Goal: Task Accomplishment & Management: Manage account settings

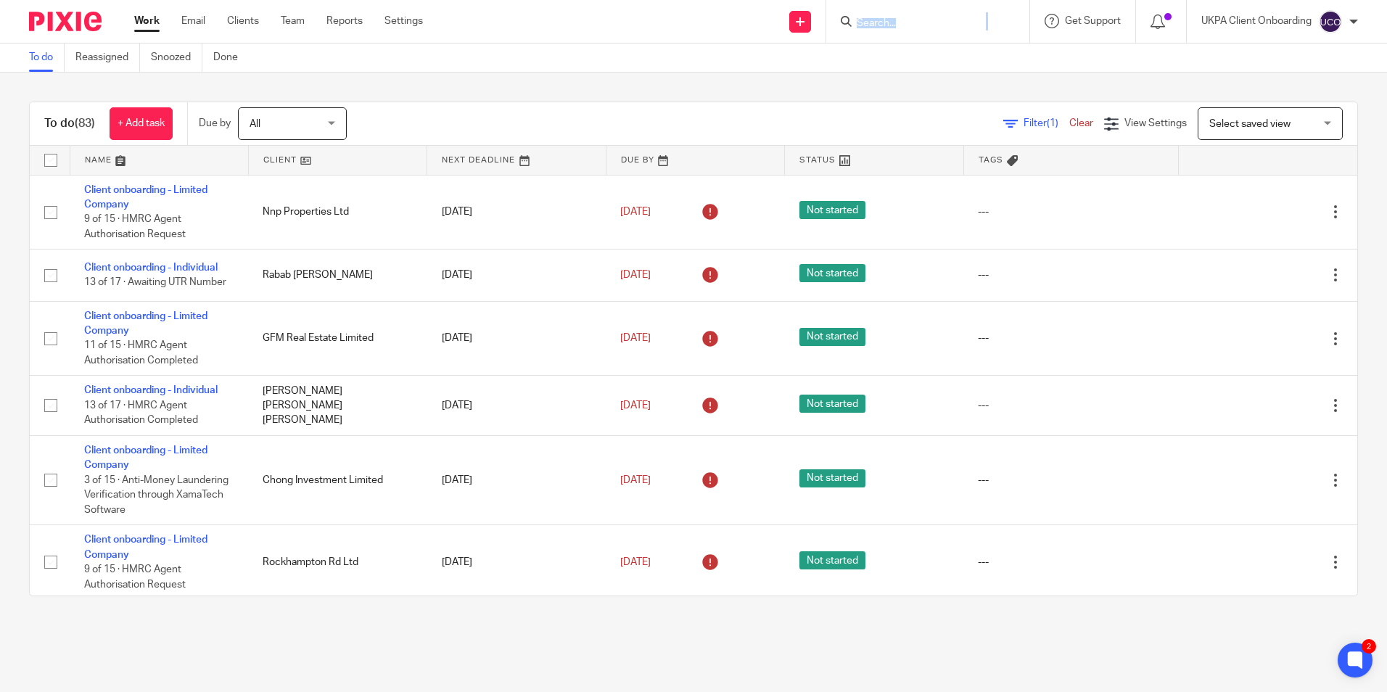
drag, startPoint x: 0, startPoint y: 0, endPoint x: 889, endPoint y: 25, distance: 889.6
click at [903, 21] on input "Search" at bounding box center [920, 23] width 131 height 13
click at [883, 7] on div at bounding box center [927, 21] width 203 height 43
click at [917, 26] on input "Search" at bounding box center [920, 23] width 131 height 13
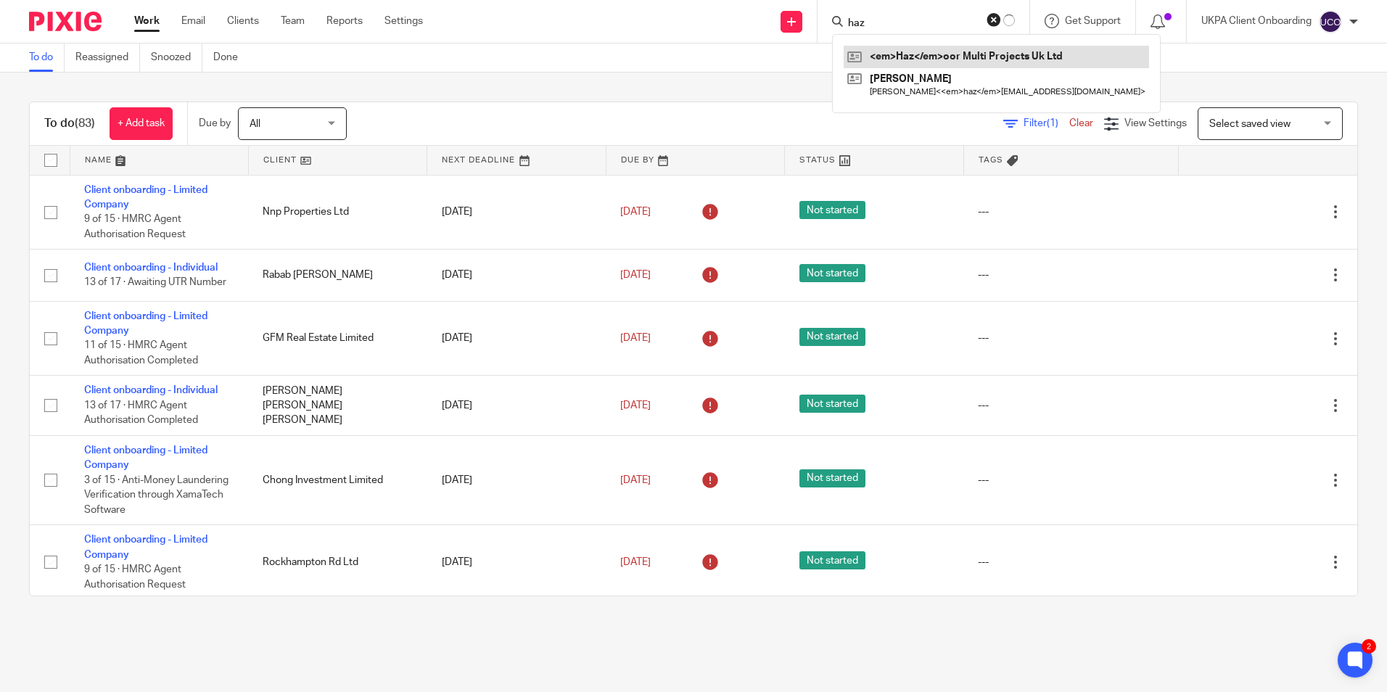
type input "haz"
click at [923, 59] on link at bounding box center [996, 57] width 305 height 22
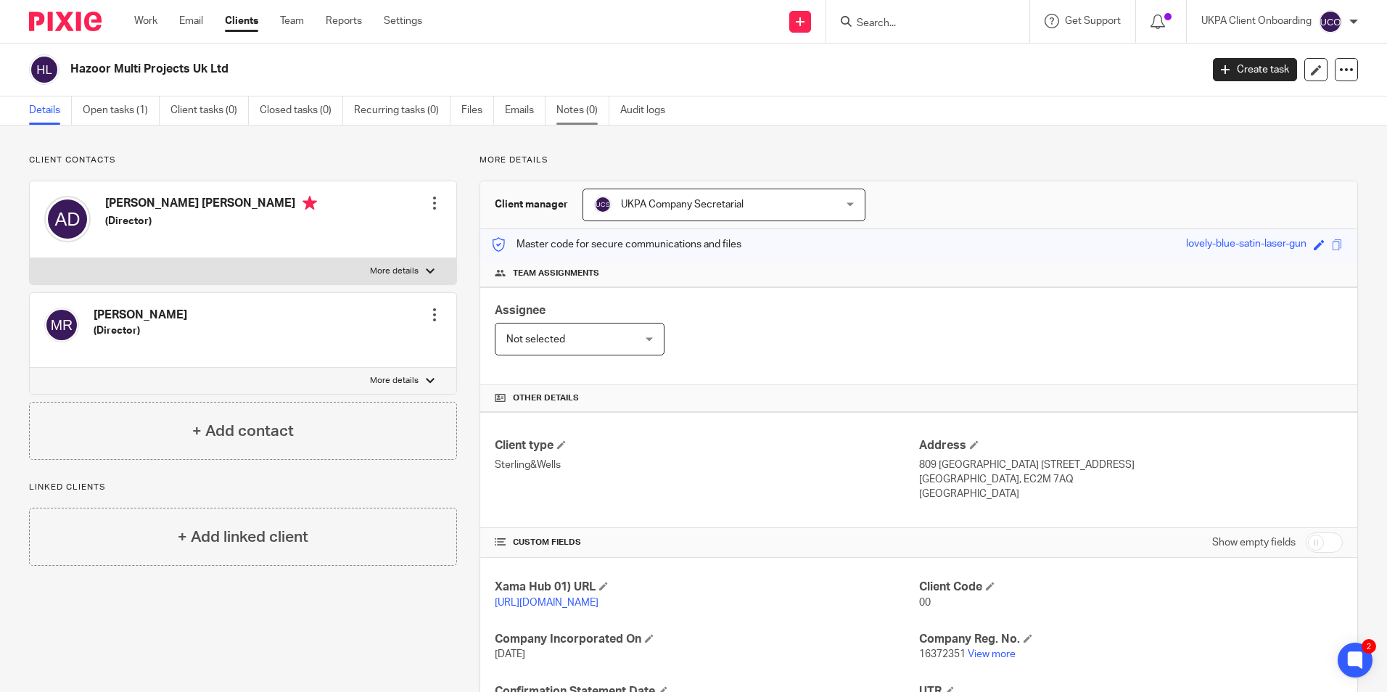
click at [564, 112] on link "Notes (0)" at bounding box center [582, 110] width 53 height 28
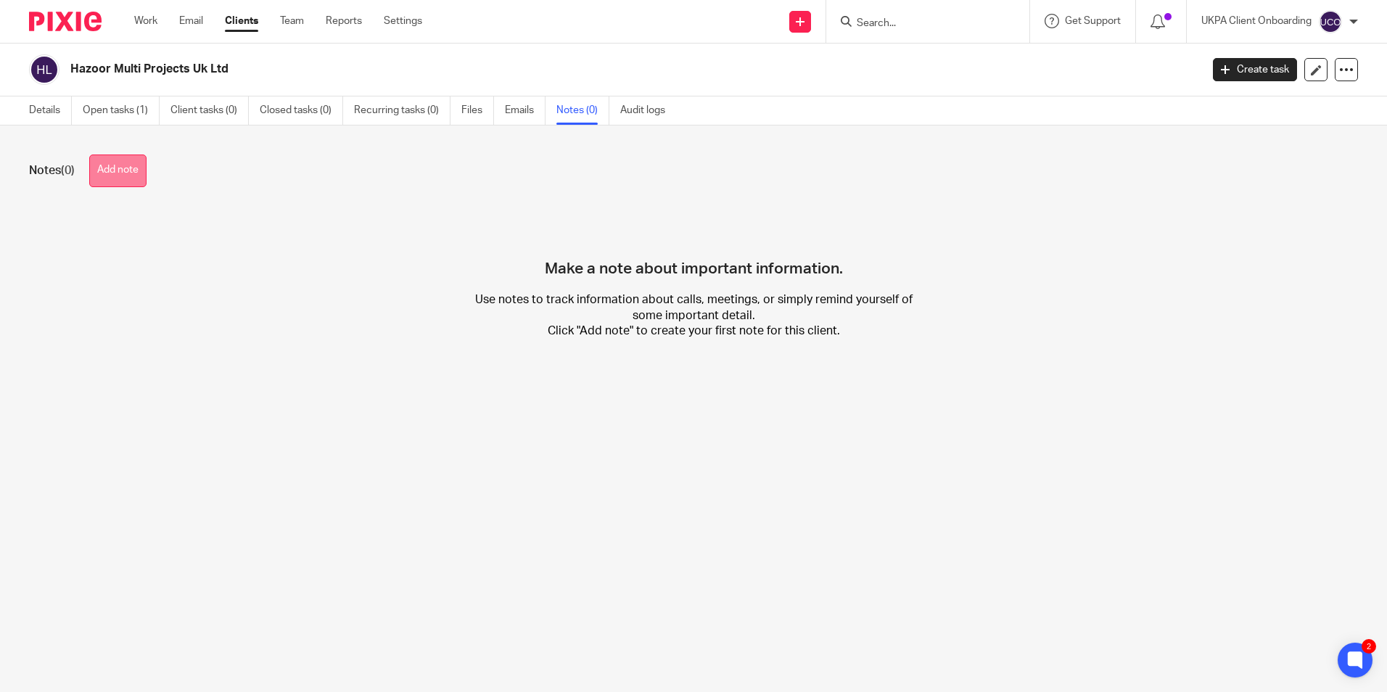
click at [118, 181] on button "Add note" at bounding box center [117, 170] width 57 height 33
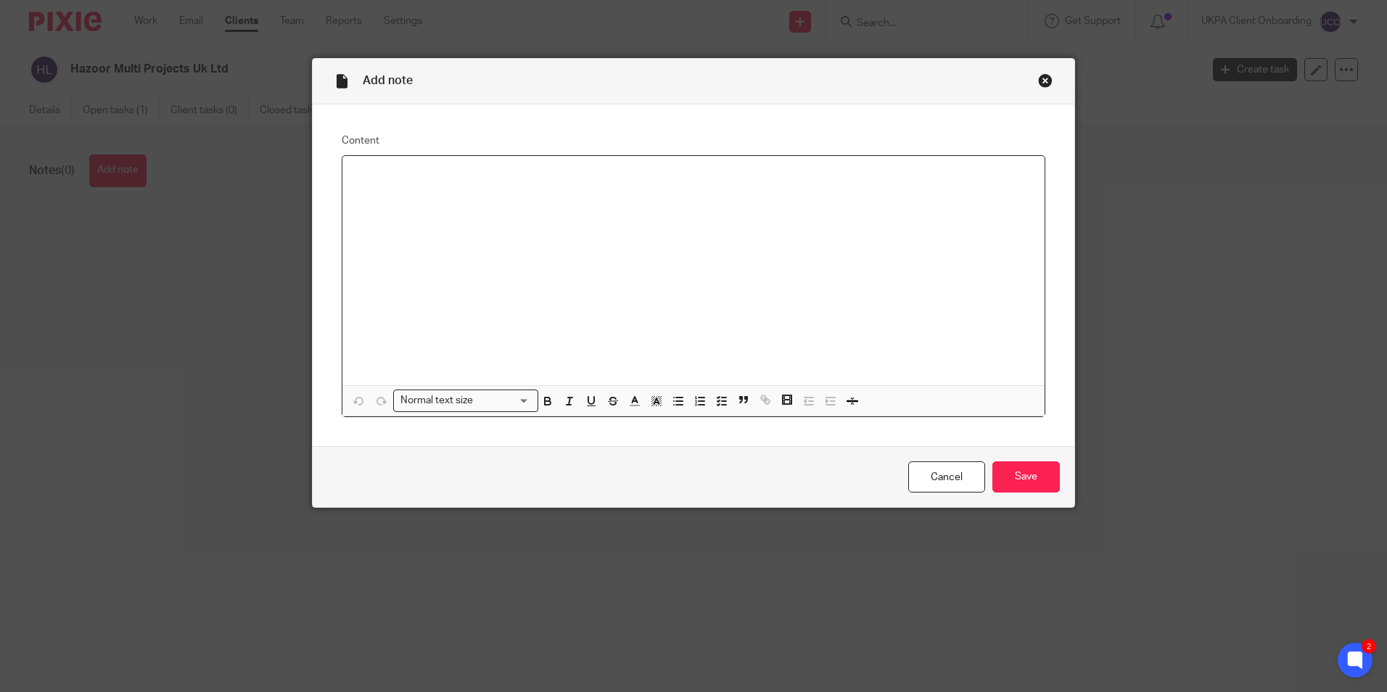
click at [467, 177] on p at bounding box center [693, 175] width 679 height 15
click at [1012, 469] on input "Save" at bounding box center [1025, 476] width 67 height 31
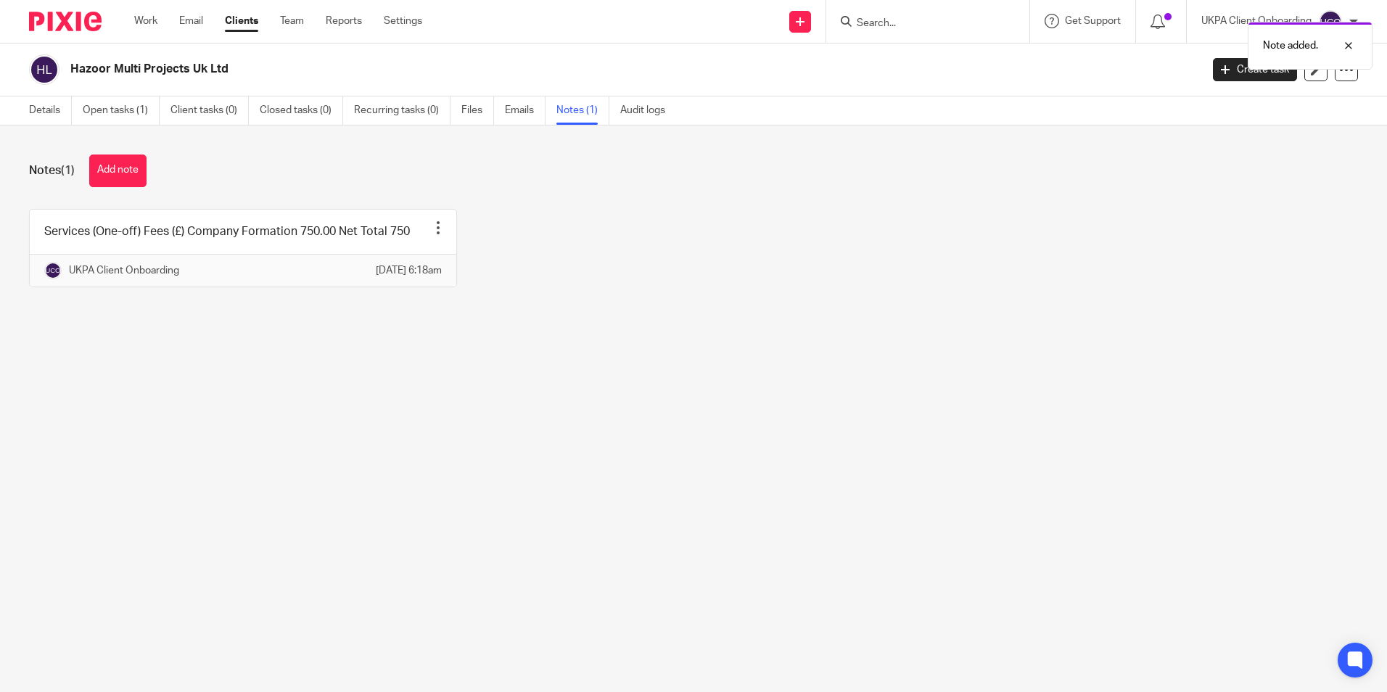
click at [50, 114] on link "Details" at bounding box center [50, 110] width 43 height 28
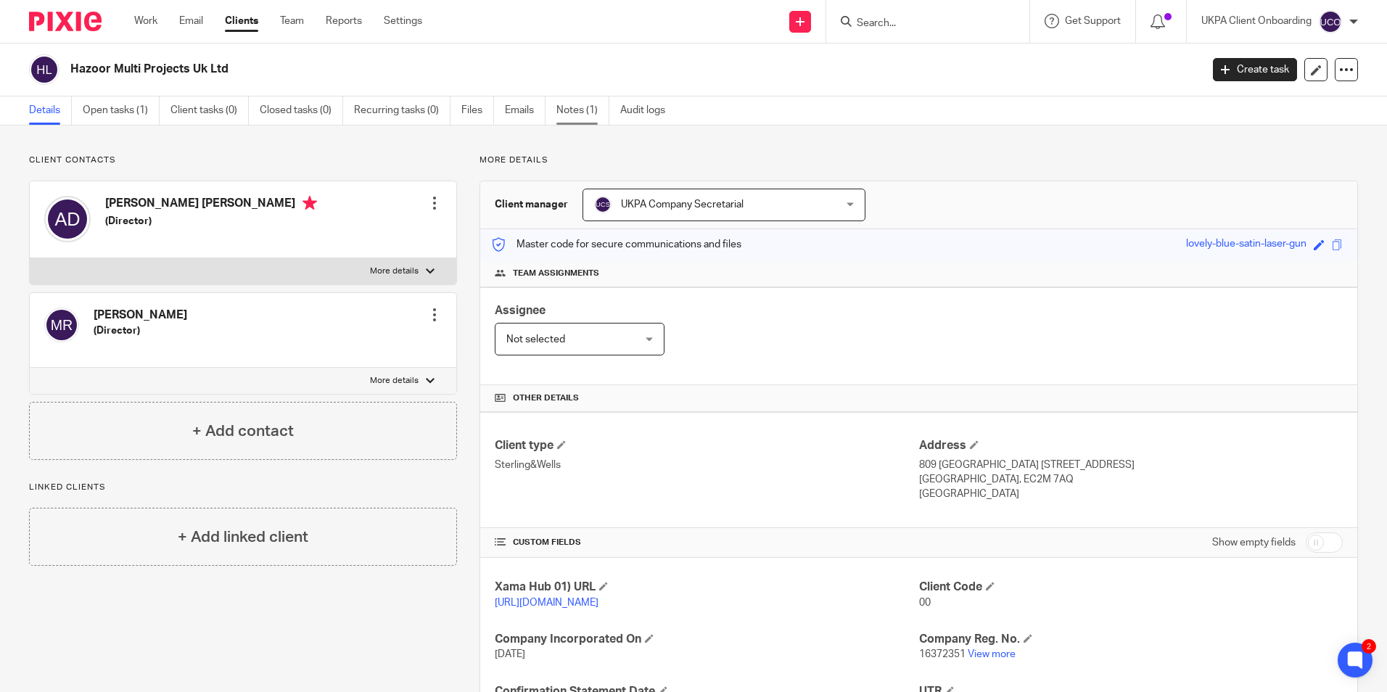
click at [569, 121] on link "Notes (1)" at bounding box center [582, 110] width 53 height 28
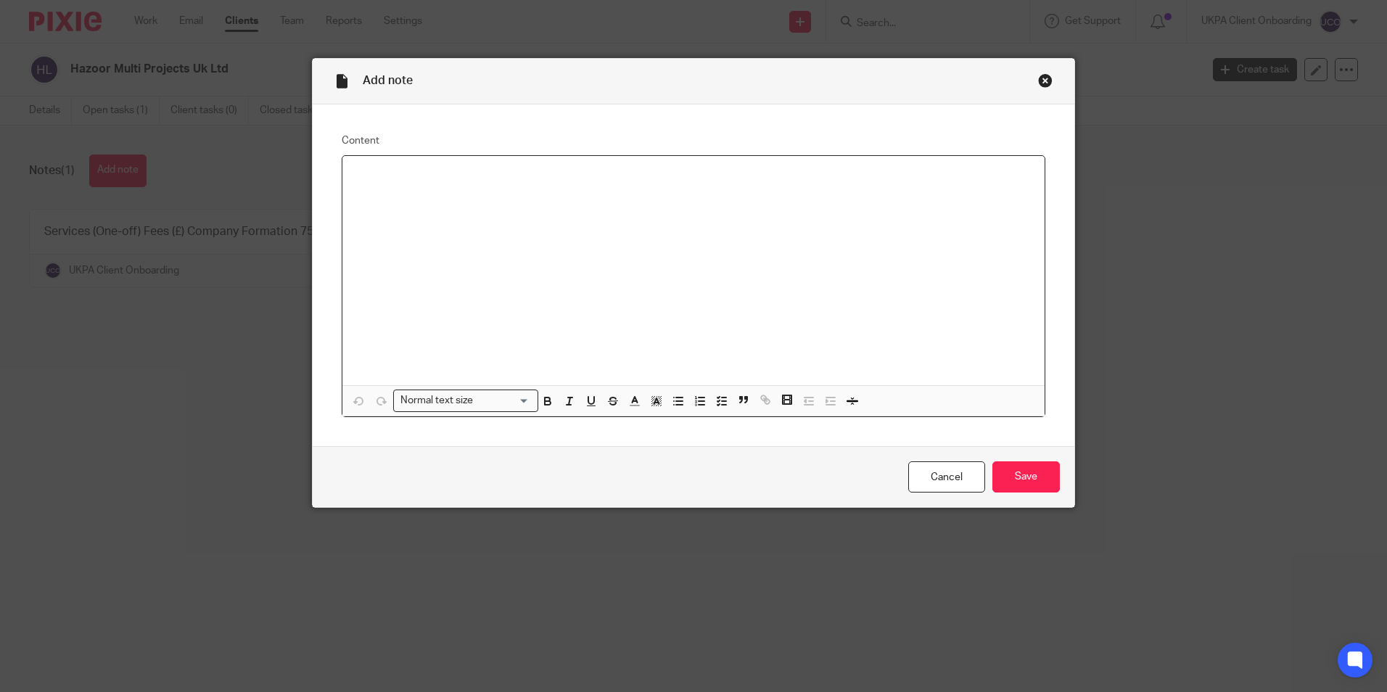
click at [417, 174] on p at bounding box center [693, 175] width 679 height 15
click at [1017, 478] on input "Save" at bounding box center [1025, 476] width 67 height 31
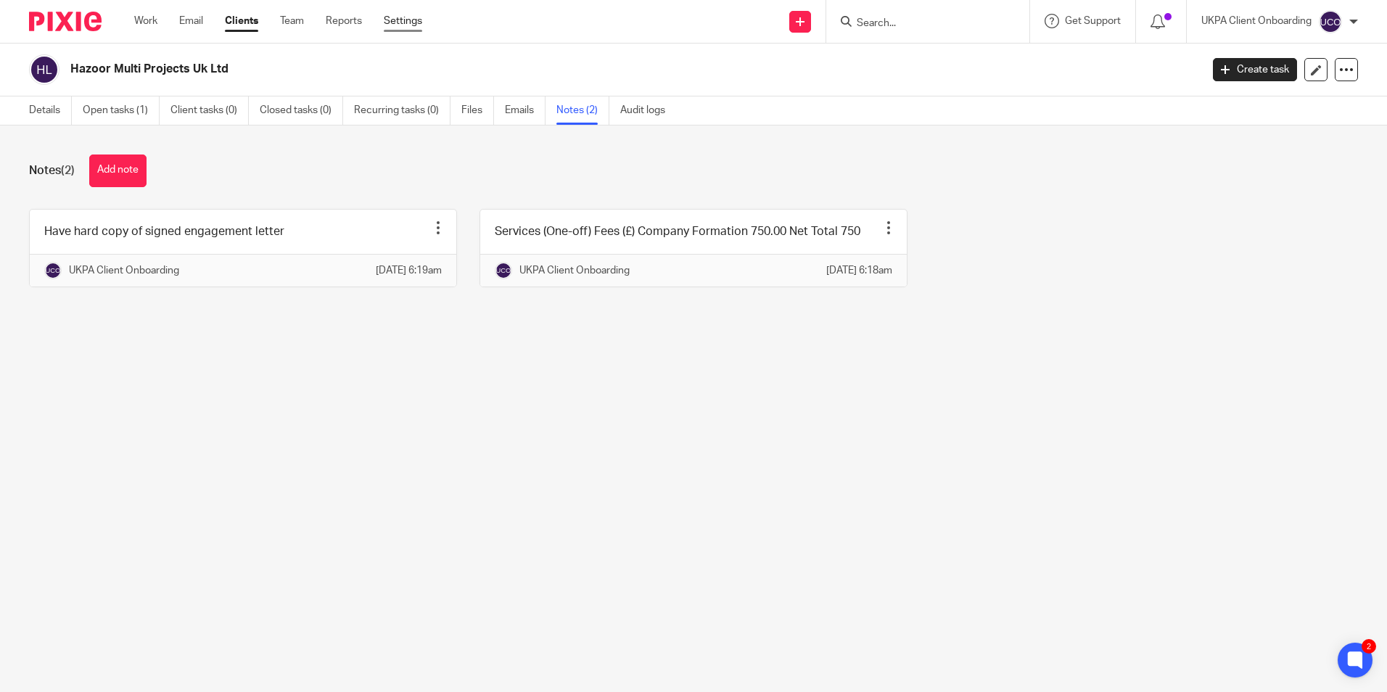
click at [413, 24] on link "Settings" at bounding box center [403, 21] width 38 height 15
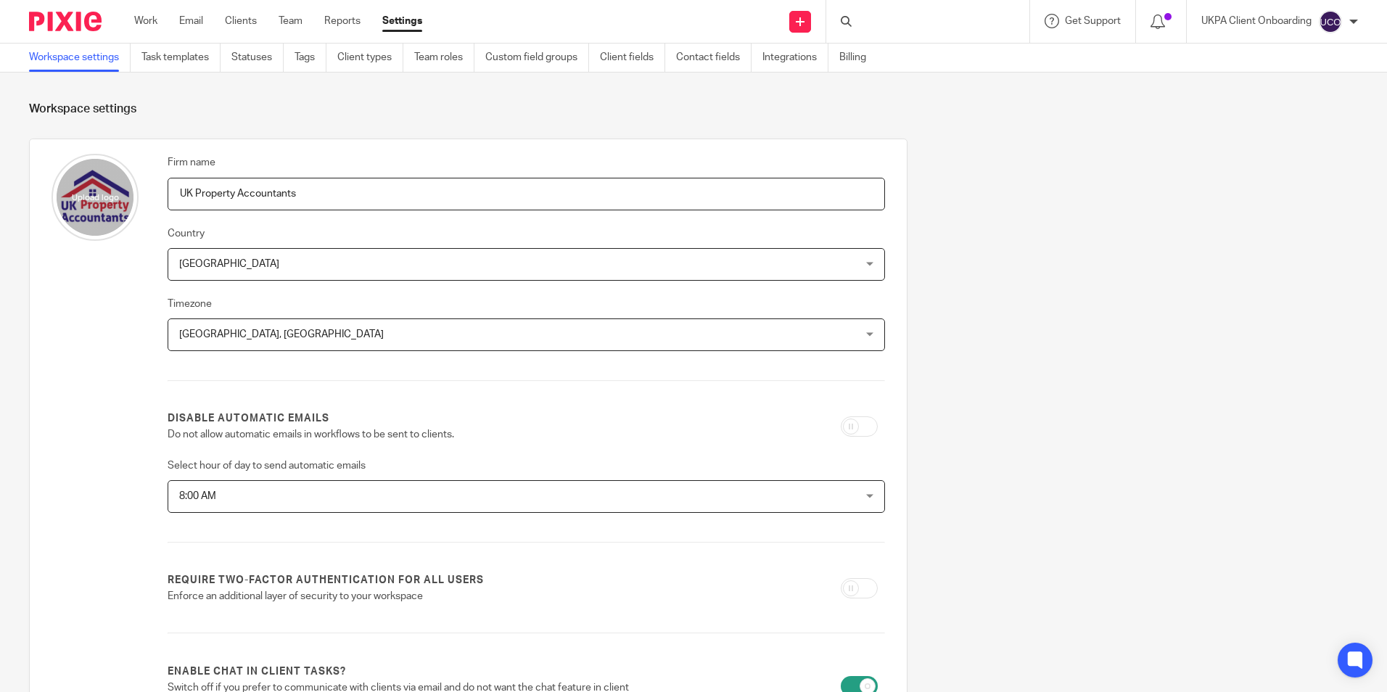
click at [190, 59] on link "Task templates" at bounding box center [180, 58] width 79 height 28
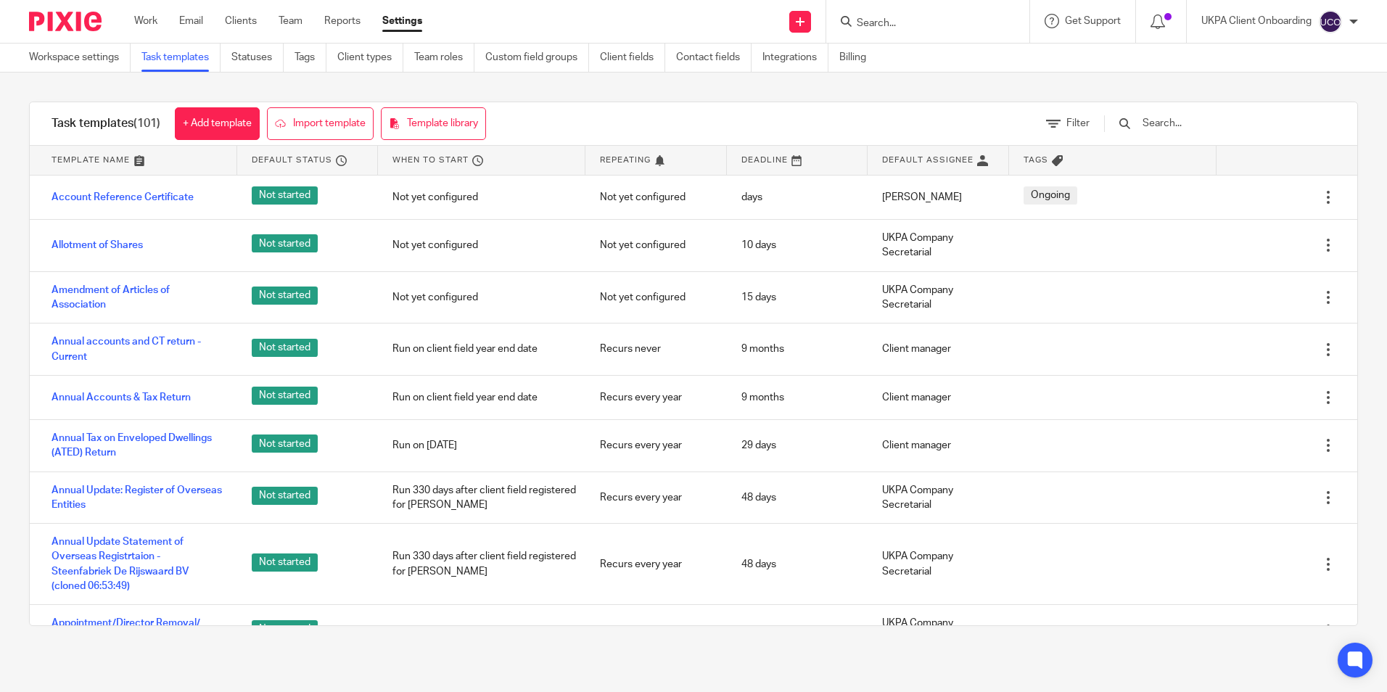
click at [1160, 123] on div at bounding box center [1219, 123] width 231 height 16
click at [1192, 123] on input "text" at bounding box center [1225, 123] width 169 height 16
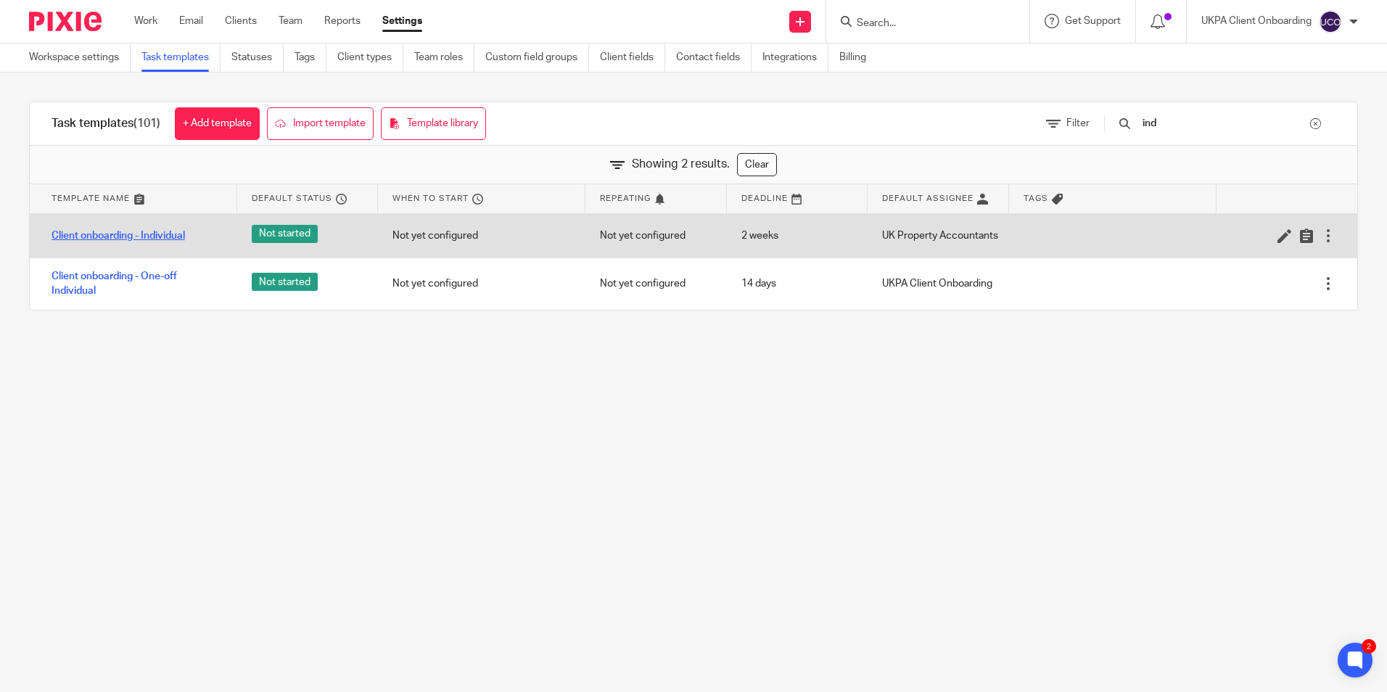
type input "ind"
click at [157, 234] on link "Client onboarding - Individual" at bounding box center [117, 235] width 133 height 15
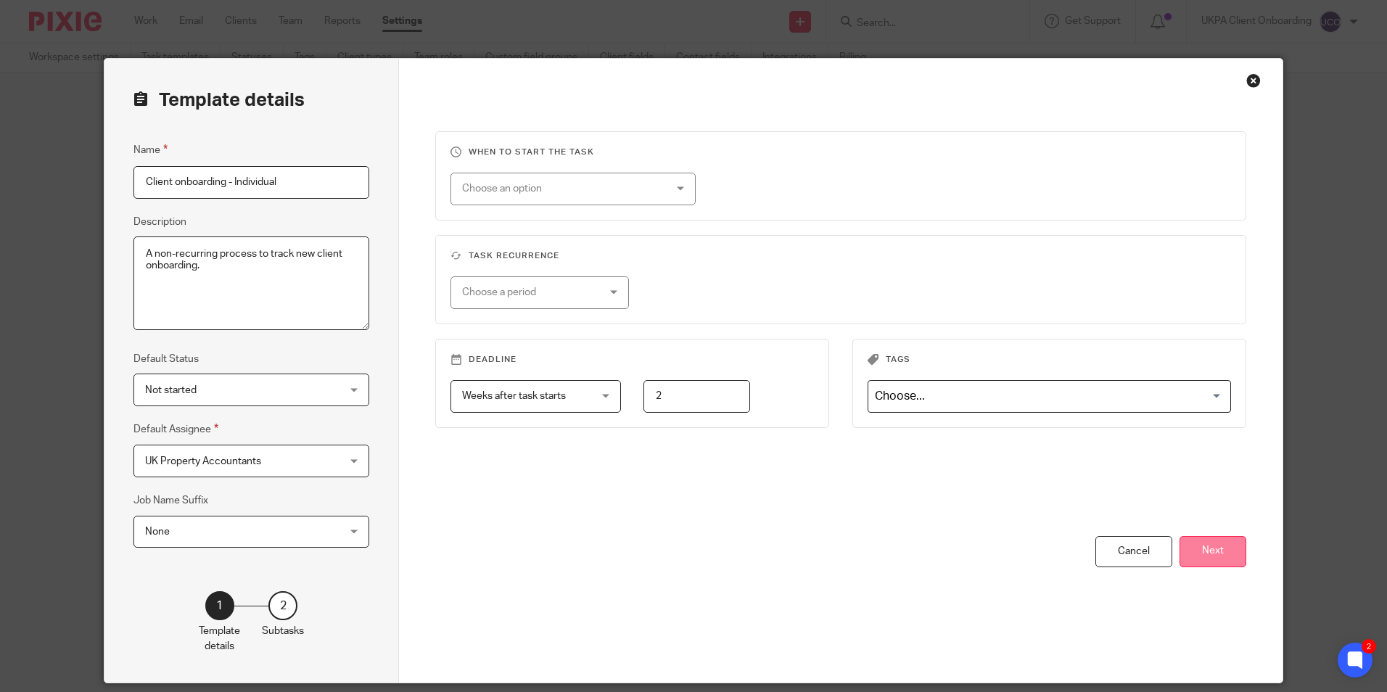
click at [1211, 551] on button "Next" at bounding box center [1212, 551] width 67 height 31
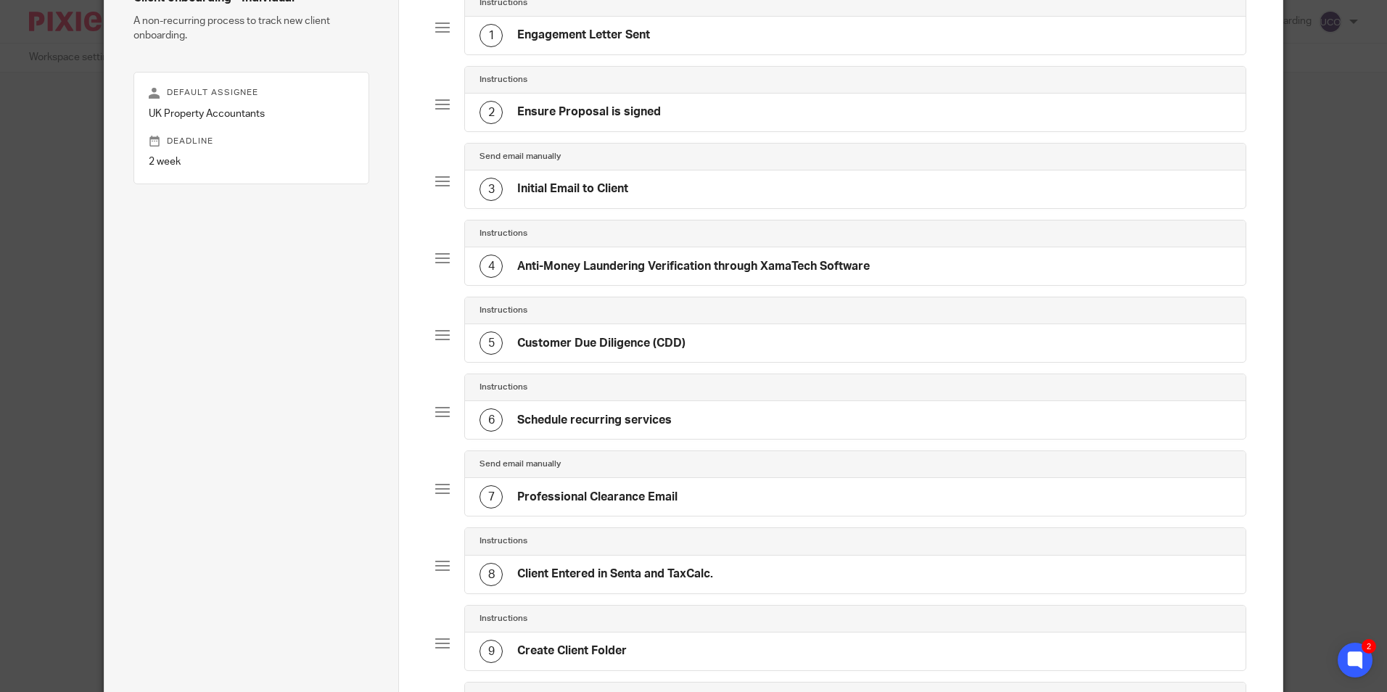
scroll to position [73, 0]
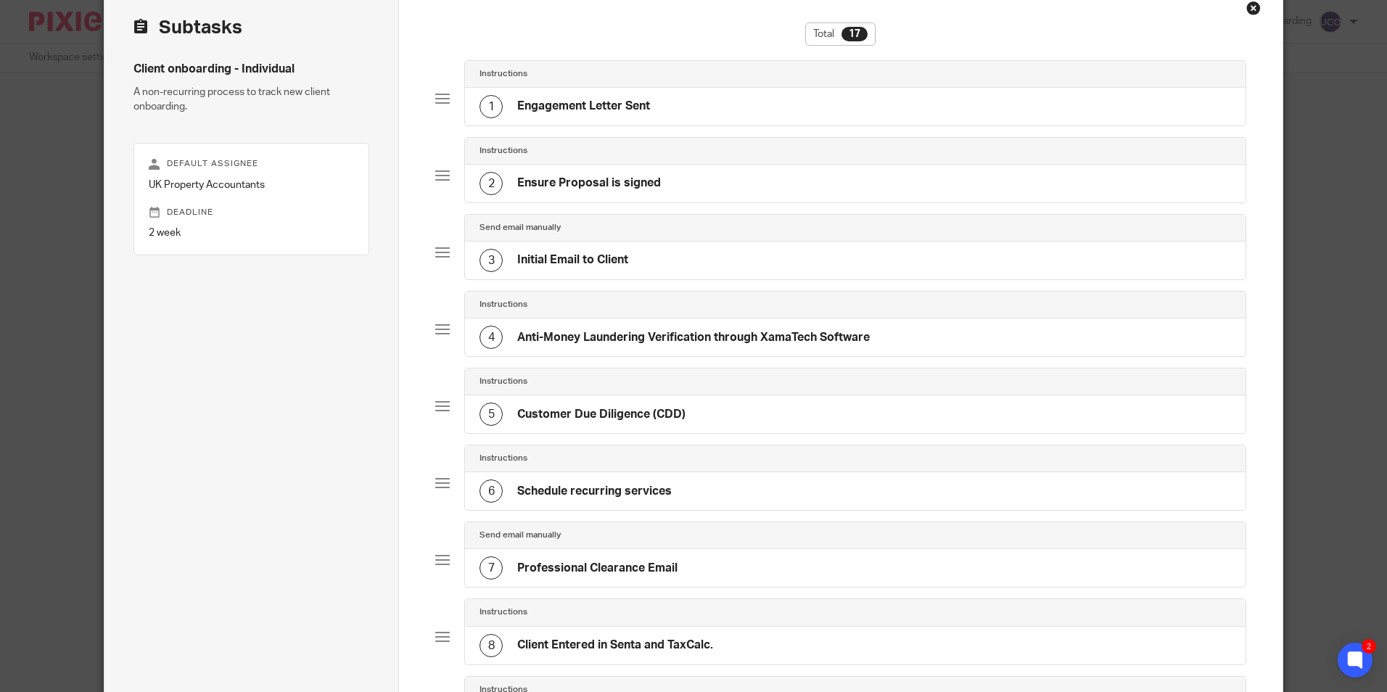
click at [559, 250] on div "3 Initial Email to Client" at bounding box center [553, 260] width 149 height 23
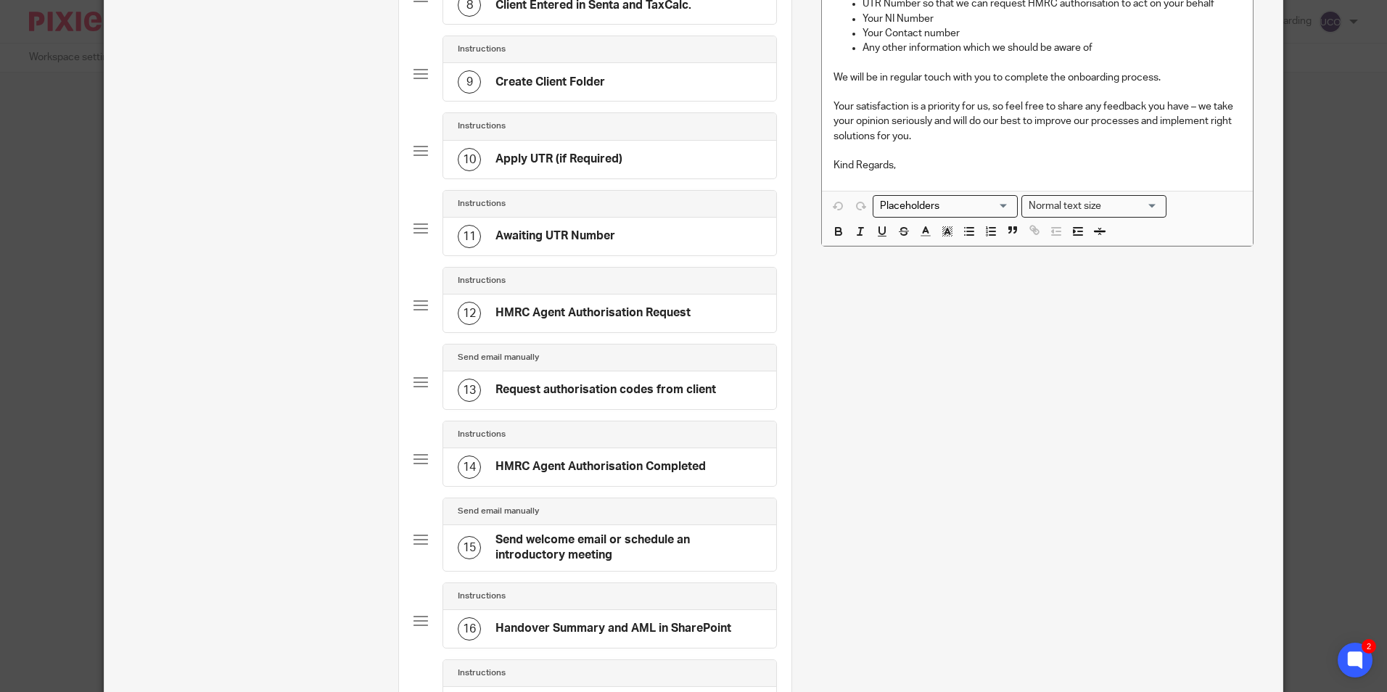
scroll to position [943, 0]
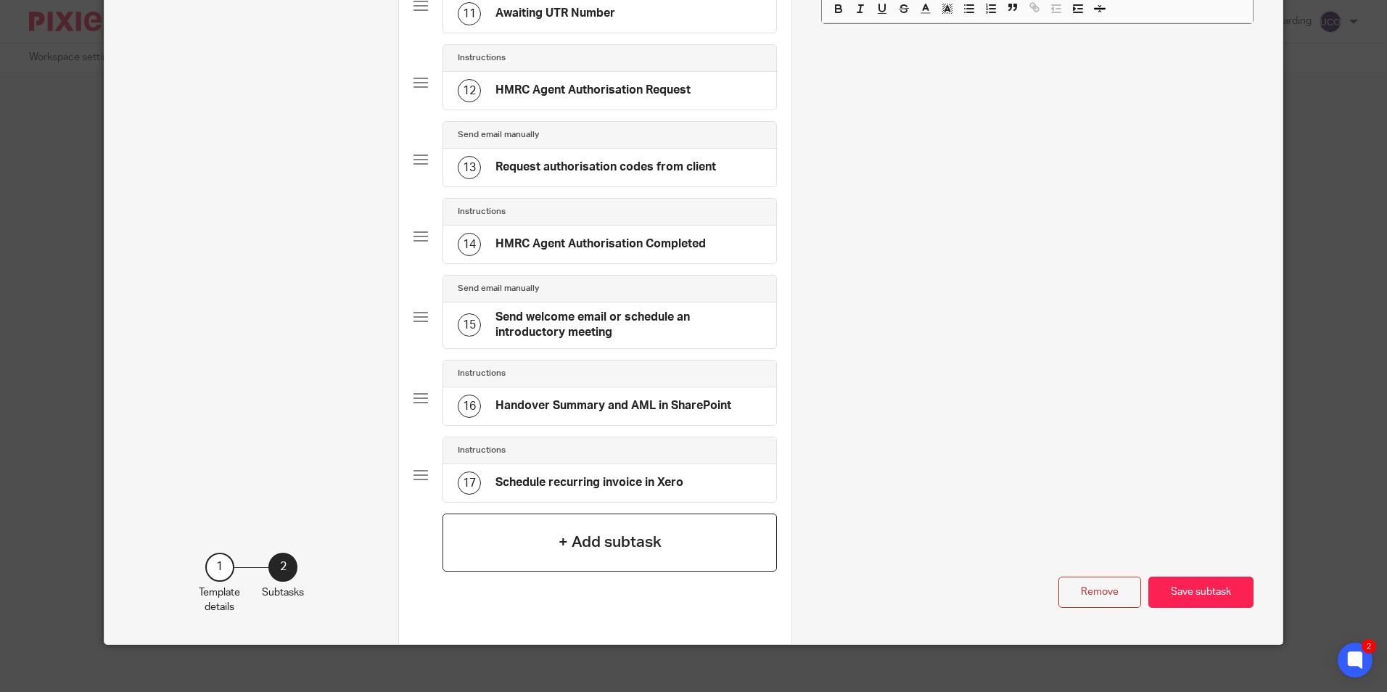
click at [699, 535] on div "+ Add subtask" at bounding box center [609, 543] width 334 height 58
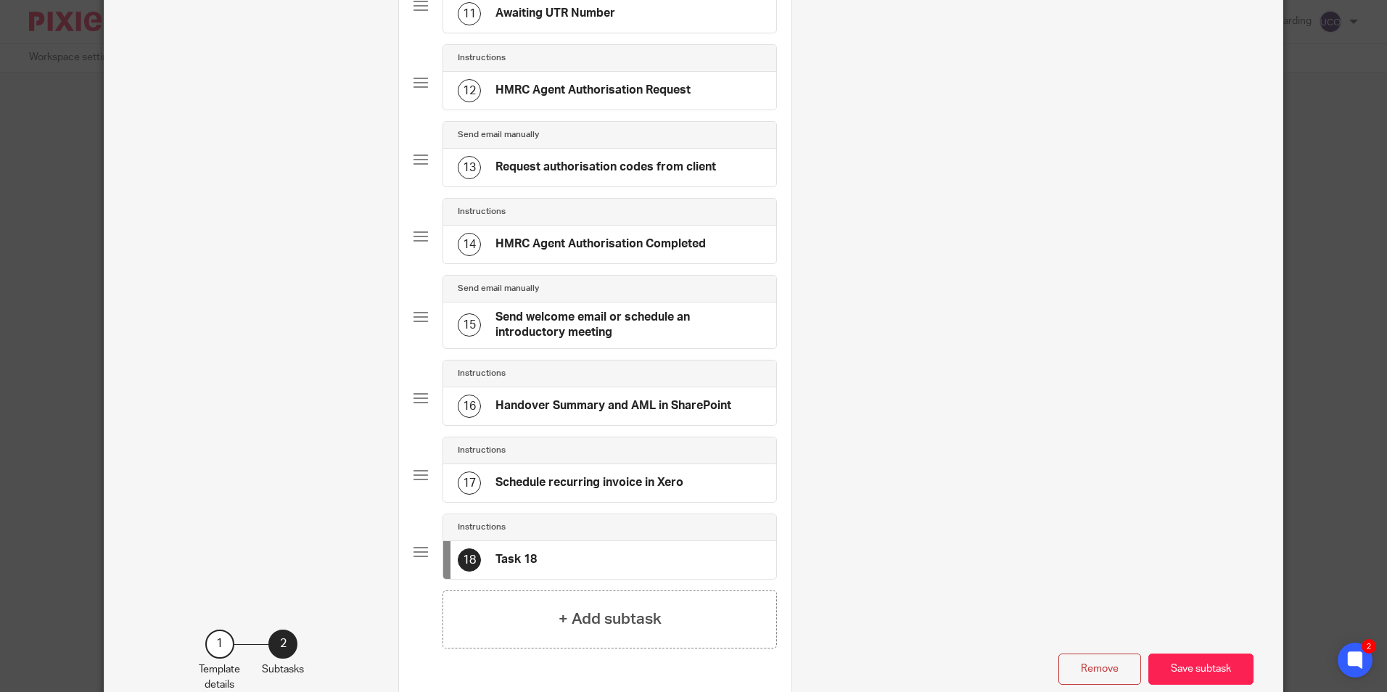
scroll to position [0, 0]
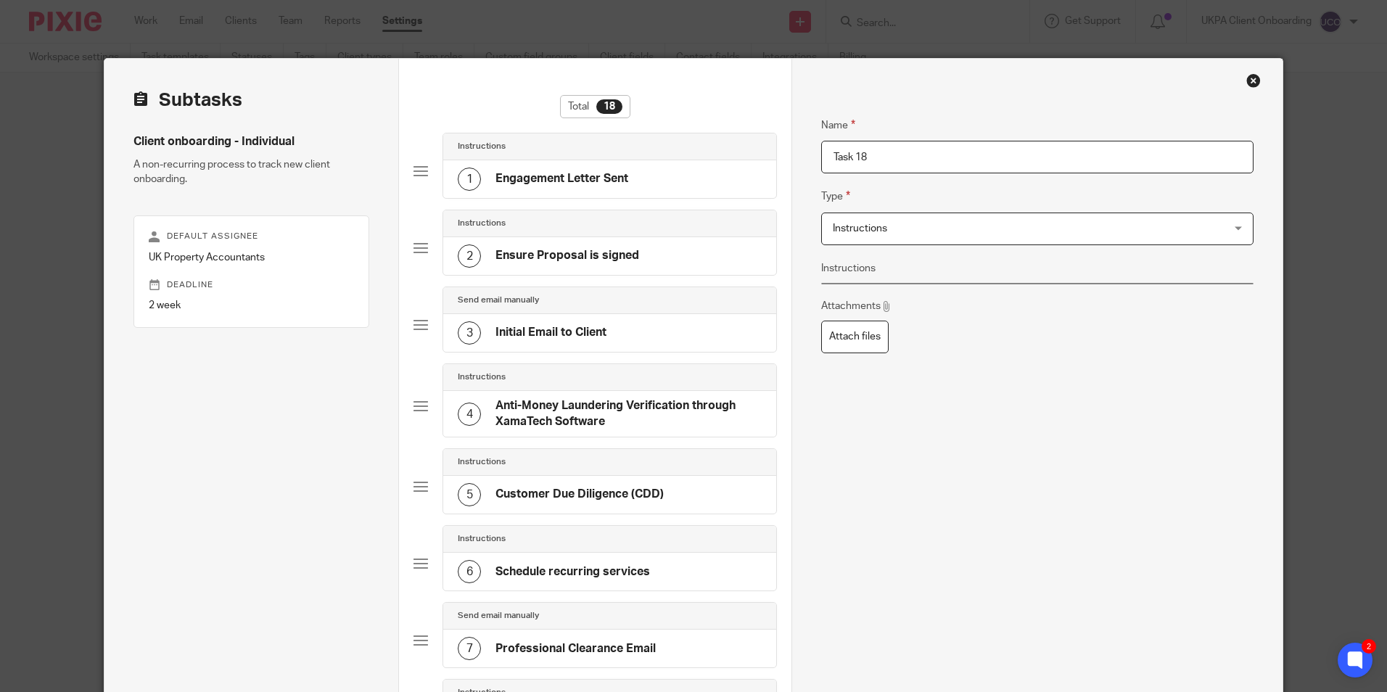
drag, startPoint x: 889, startPoint y: 162, endPoint x: 807, endPoint y: 165, distance: 82.0
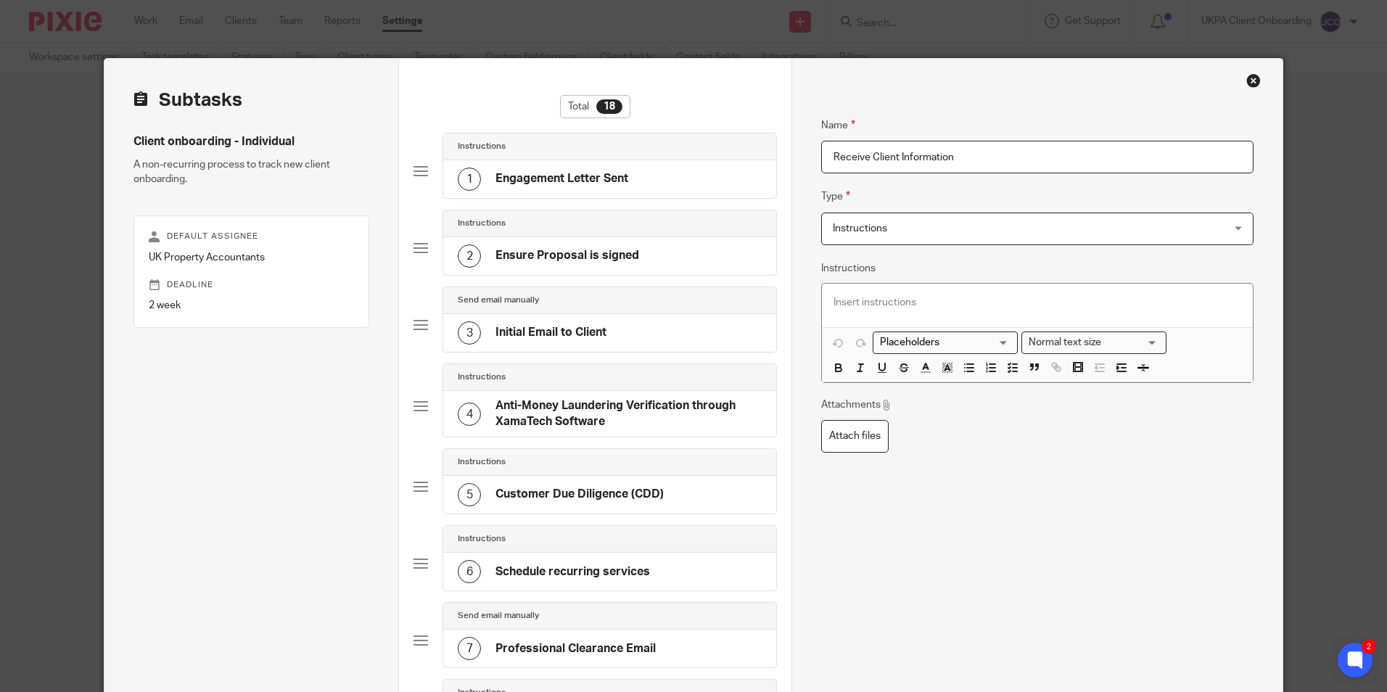
click at [863, 159] on input "Receive Client Information" at bounding box center [1037, 157] width 432 height 33
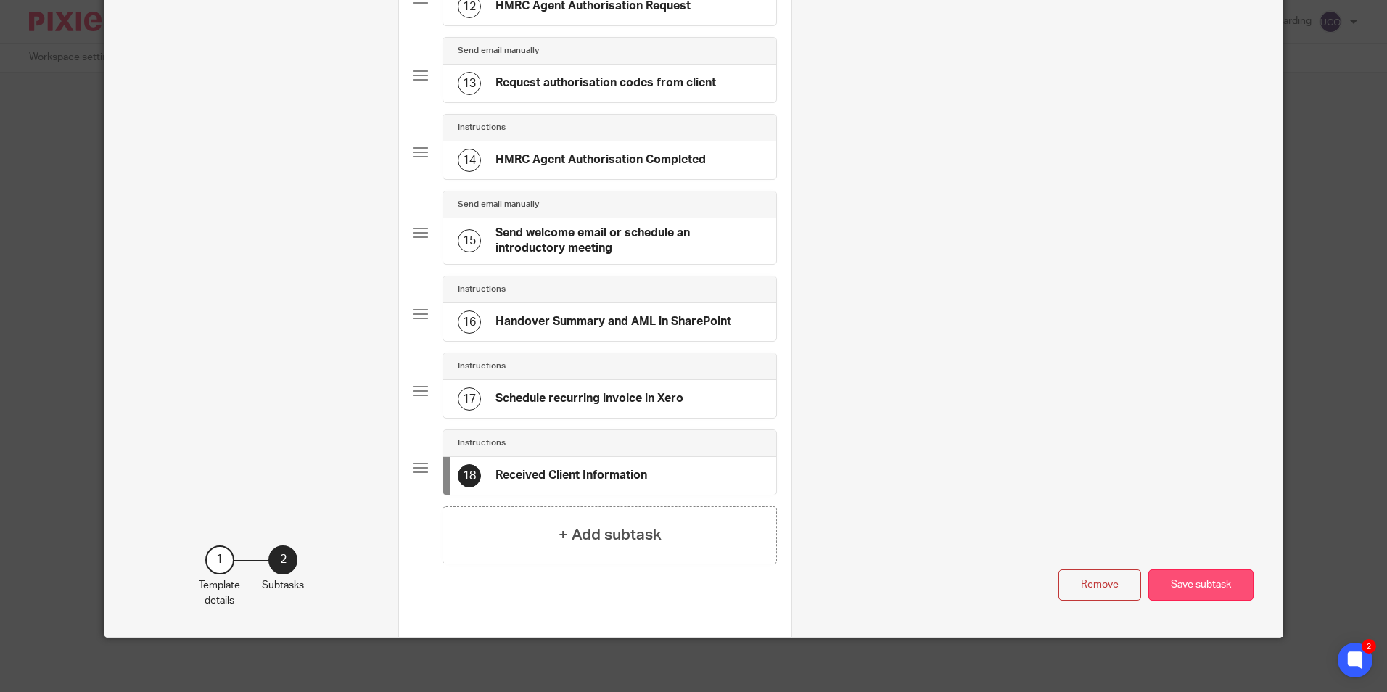
scroll to position [1031, 0]
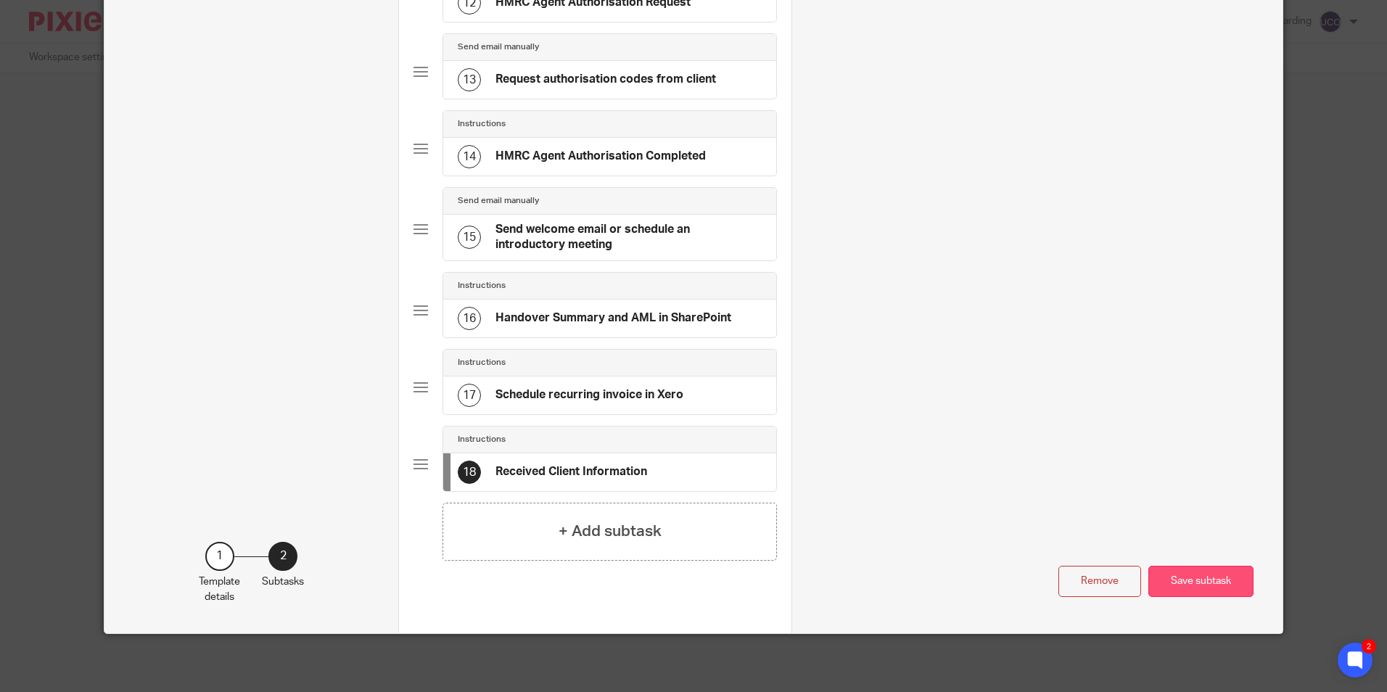
type input "Received Client Information"
click at [1175, 566] on button "Save subtask" at bounding box center [1200, 581] width 105 height 31
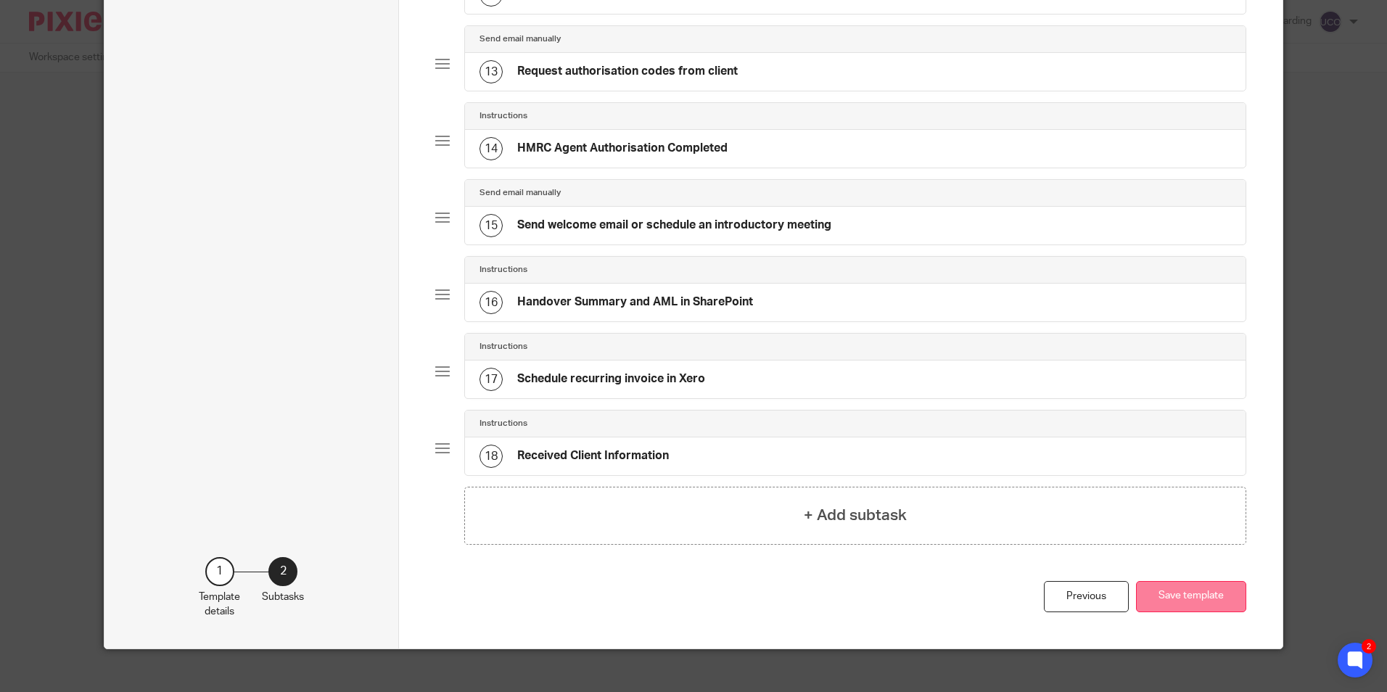
drag, startPoint x: 1166, startPoint y: 593, endPoint x: 1159, endPoint y: 586, distance: 9.8
click at [1166, 593] on button "Save template" at bounding box center [1191, 596] width 110 height 31
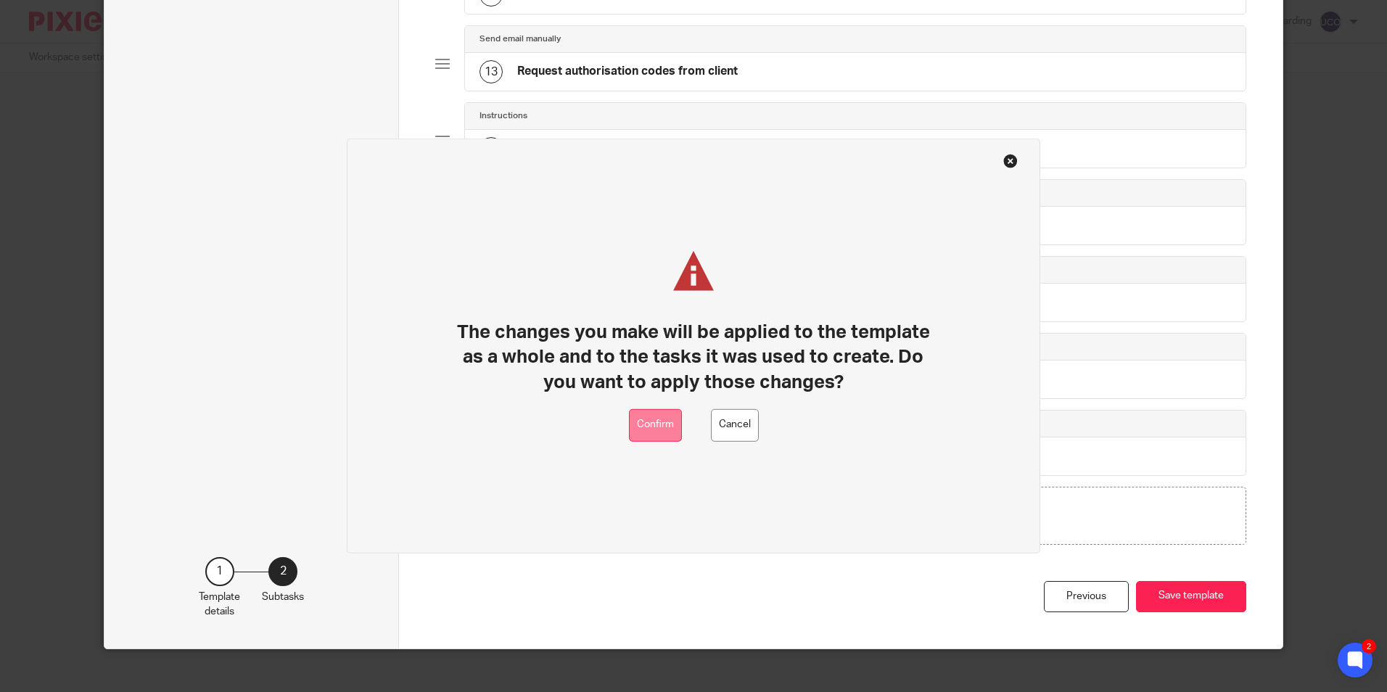
click at [678, 419] on button "Confirm" at bounding box center [655, 425] width 53 height 33
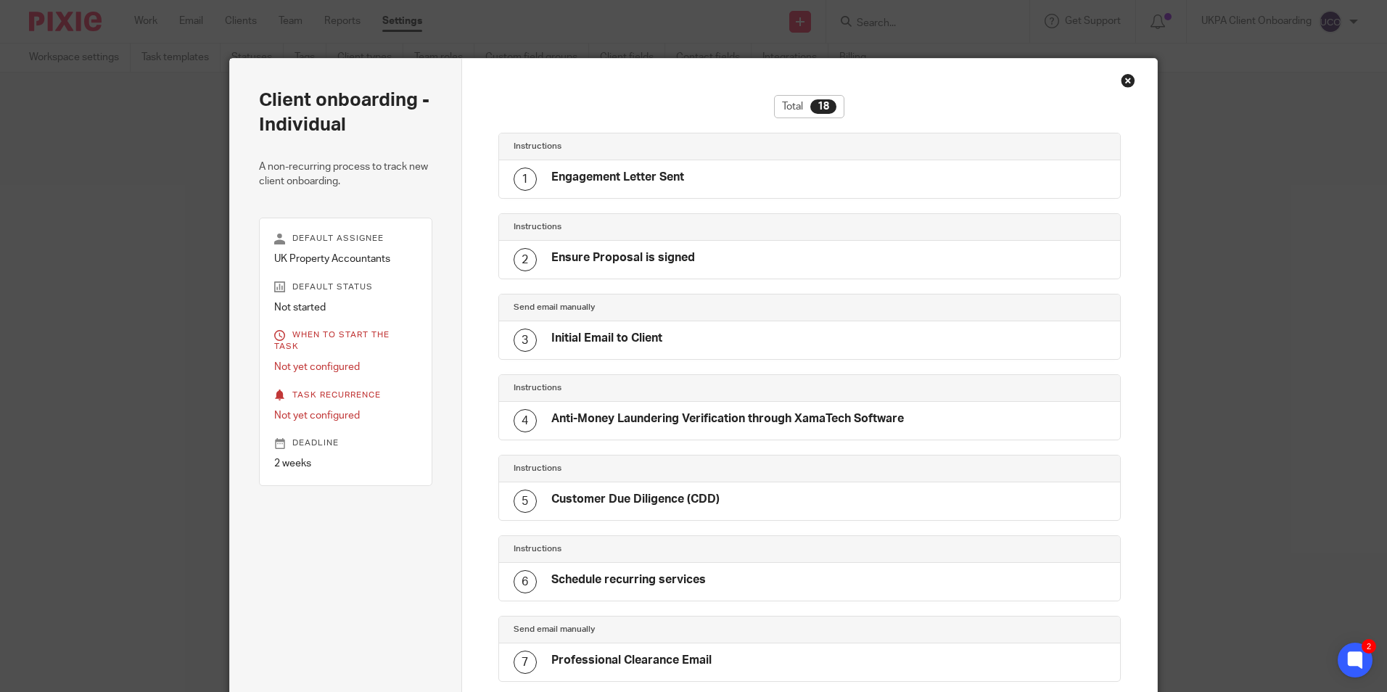
click at [1122, 87] on div "Close this dialog window" at bounding box center [1128, 80] width 15 height 15
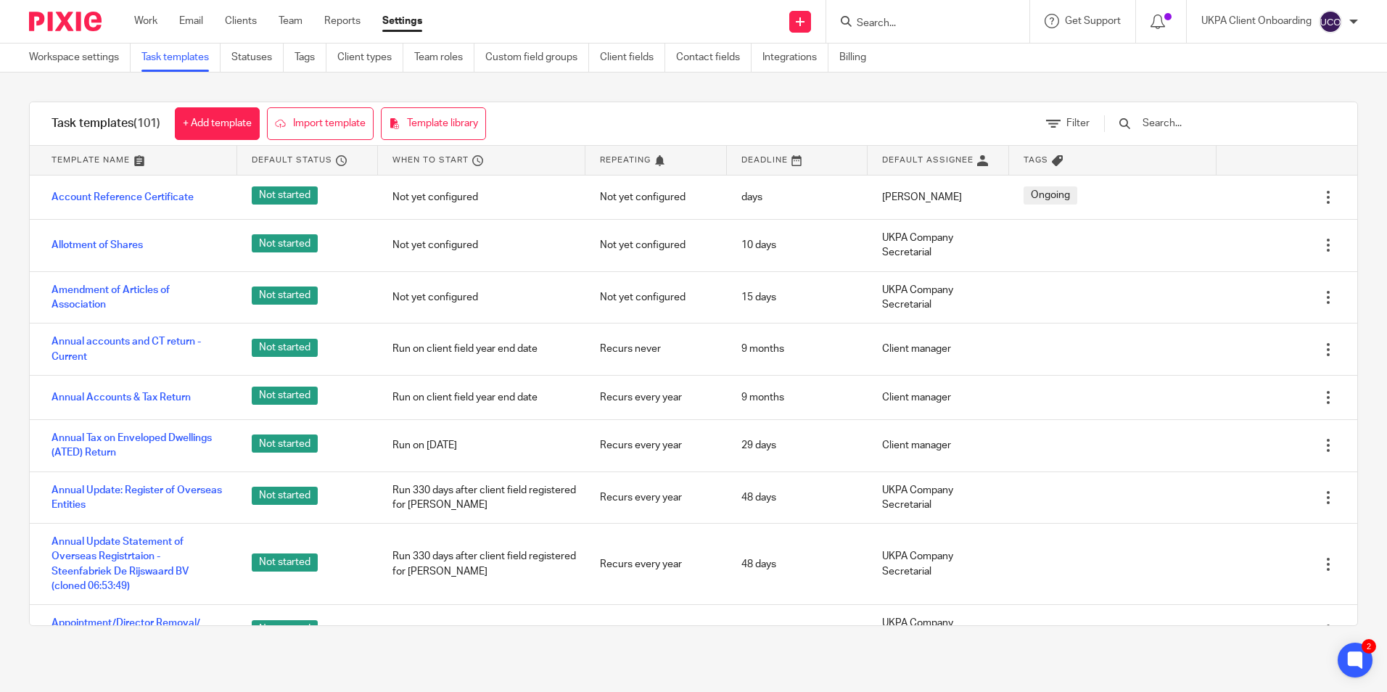
click at [953, 25] on input "Search" at bounding box center [920, 23] width 131 height 13
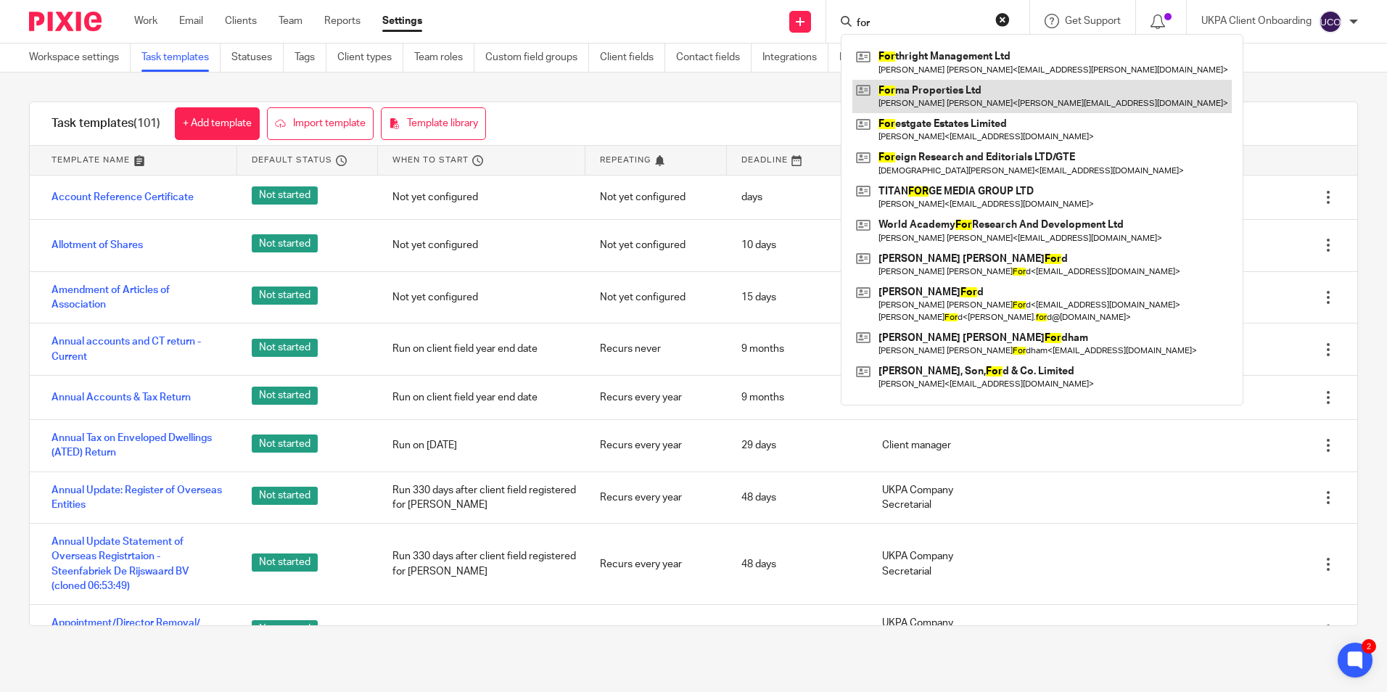
type input "for"
click at [920, 102] on link at bounding box center [1041, 96] width 379 height 33
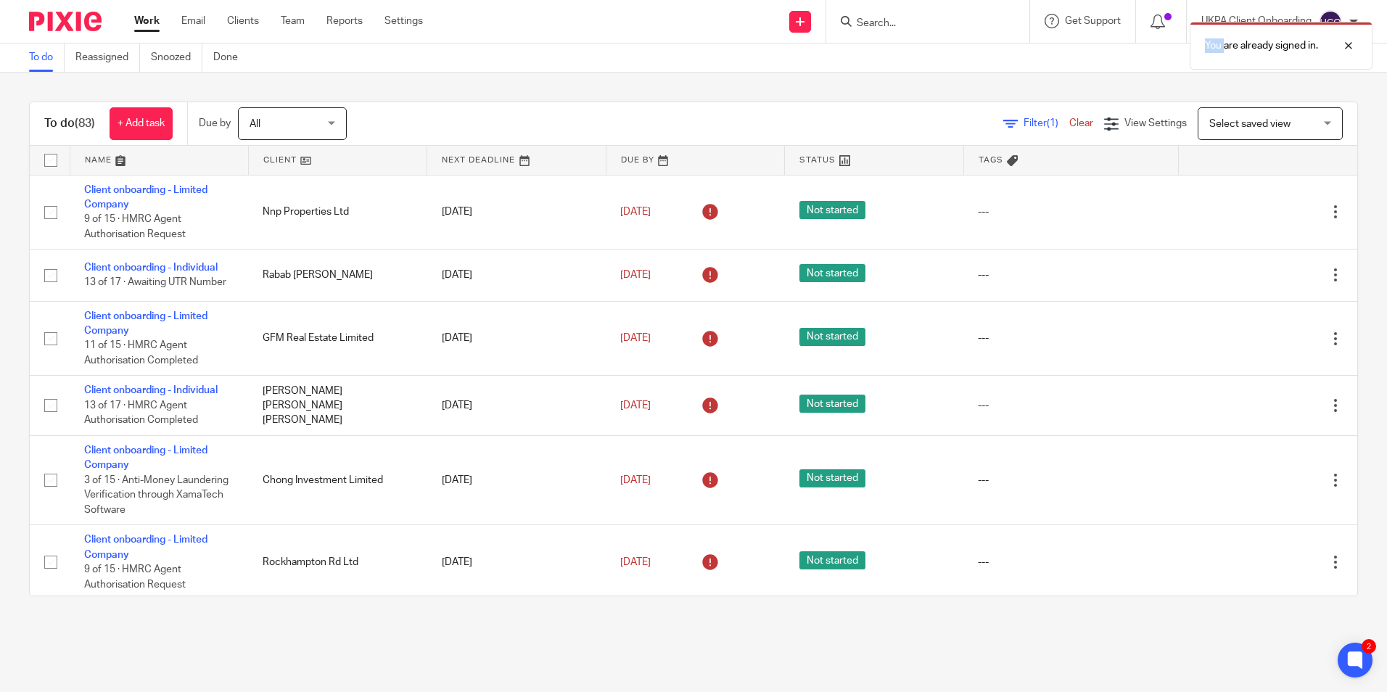
click at [880, 24] on div "You are already signed in." at bounding box center [1032, 42] width 679 height 55
click at [890, 23] on div "You are already signed in." at bounding box center [1032, 42] width 679 height 55
